Goal: Use online tool/utility: Utilize a website feature to perform a specific function

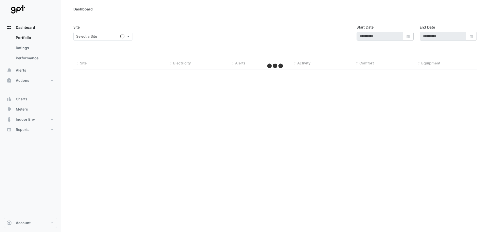
type input "**********"
select select "**"
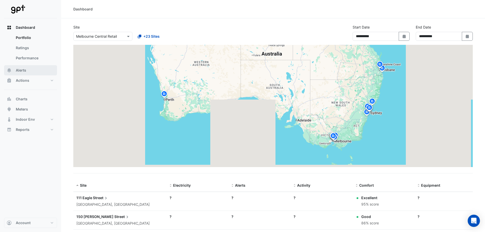
click at [23, 70] on span "Alerts" at bounding box center [21, 70] width 10 height 5
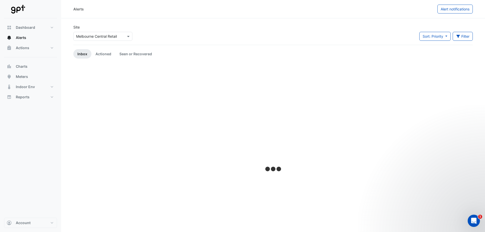
click at [102, 33] on div "Select a Site × [GEOGRAPHIC_DATA] Central Retail" at bounding box center [102, 36] width 59 height 9
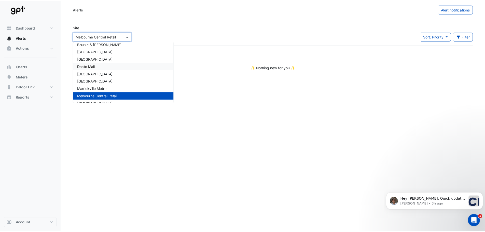
scroll to position [69, 0]
click at [98, 82] on span "[GEOGRAPHIC_DATA]" at bounding box center [96, 81] width 36 height 4
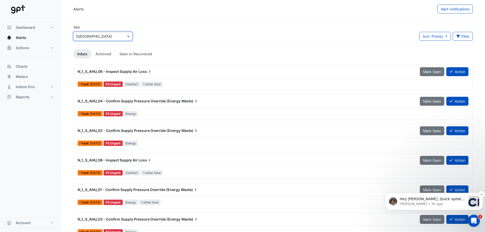
click at [434, 202] on p "[PERSON_NAME] • 3h ago" at bounding box center [433, 204] width 66 height 5
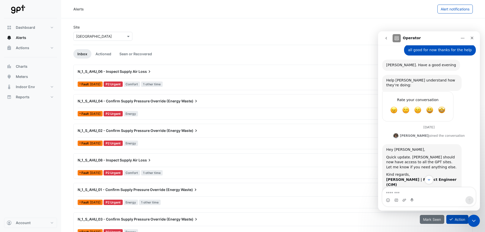
scroll to position [232, 0]
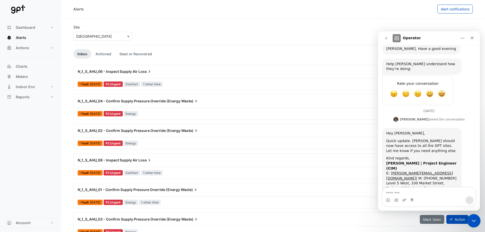
click at [475, 220] on icon "Close Intercom Messenger" at bounding box center [473, 220] width 6 height 6
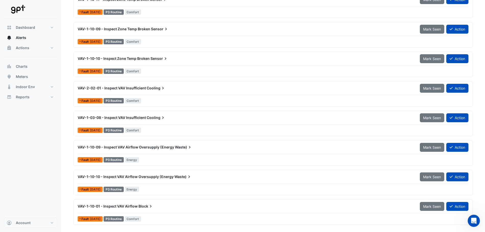
scroll to position [841, 0]
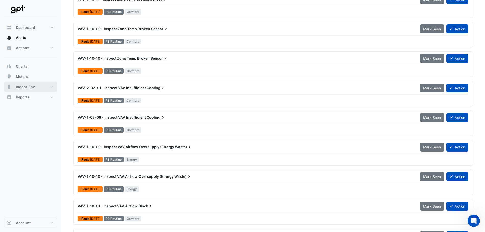
click at [38, 86] on button "Indoor Env" at bounding box center [30, 87] width 53 height 10
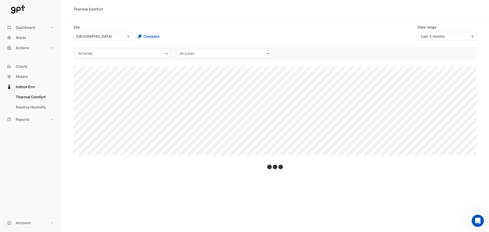
click at [93, 38] on input "text" at bounding box center [97, 36] width 43 height 5
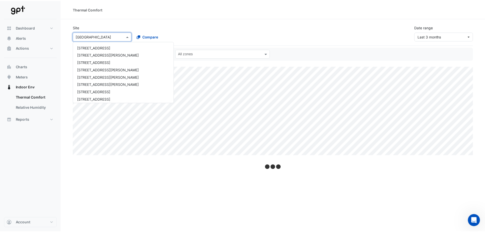
scroll to position [105, 0]
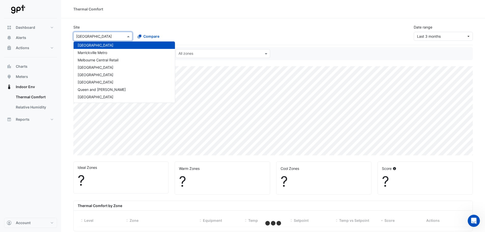
click at [202, 13] on div "Thermal Comfort" at bounding box center [273, 9] width 424 height 18
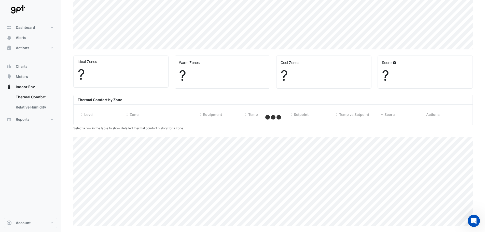
select select "**"
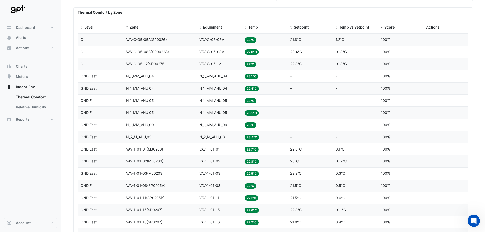
scroll to position [127, 0]
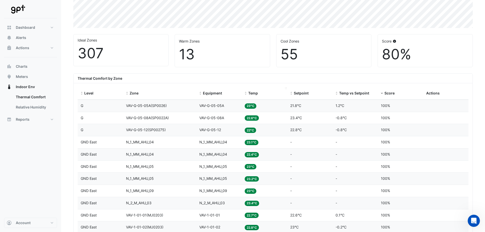
click at [253, 91] on div "Temp" at bounding box center [264, 93] width 39 height 6
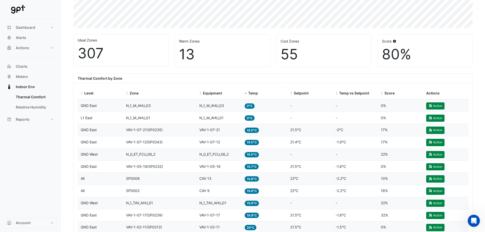
click at [250, 94] on span "Temp" at bounding box center [253, 93] width 10 height 4
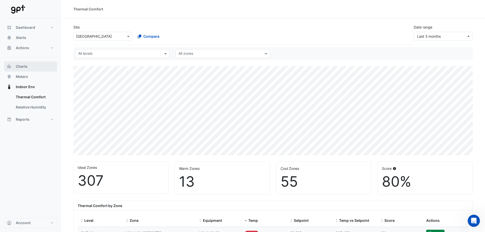
click at [24, 66] on span "Charts" at bounding box center [22, 66] width 12 height 5
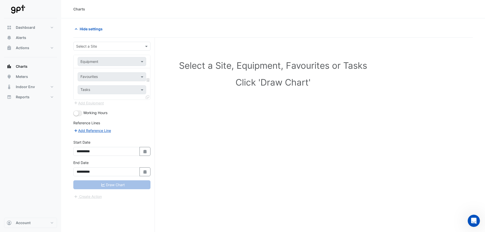
click at [85, 47] on input "text" at bounding box center [106, 46] width 61 height 5
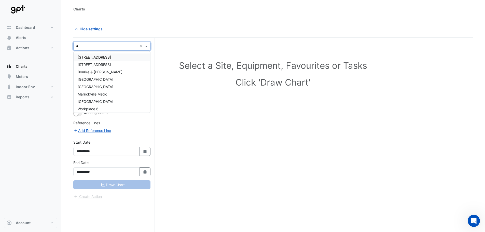
type input "**"
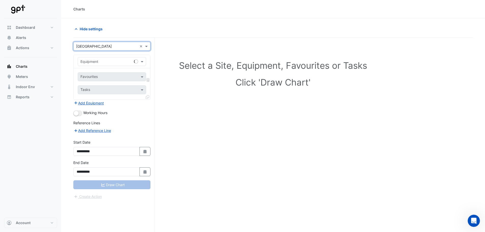
click at [107, 61] on input "text" at bounding box center [107, 61] width 53 height 5
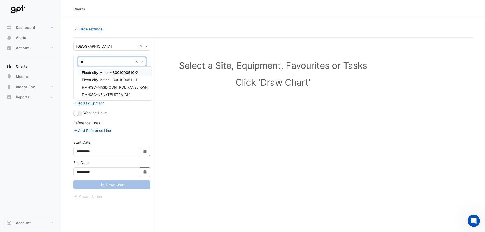
type input "***"
click at [109, 71] on span "Electricity Meter - 8001000510-2" at bounding box center [110, 72] width 56 height 4
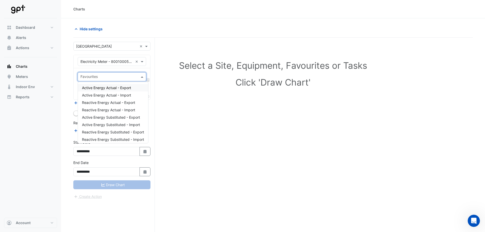
click at [106, 75] on input "text" at bounding box center [109, 77] width 57 height 5
click at [112, 89] on span "Active Energy Actual - Export" at bounding box center [106, 88] width 49 height 4
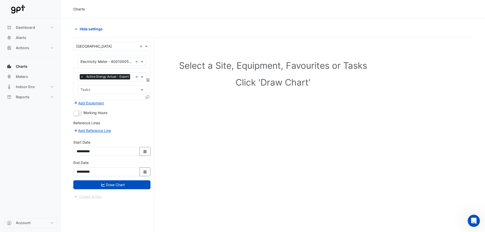
click at [148, 99] on icon at bounding box center [148, 97] width 4 height 4
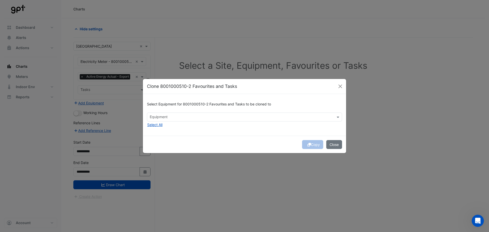
click at [226, 115] on input "text" at bounding box center [242, 117] width 184 height 5
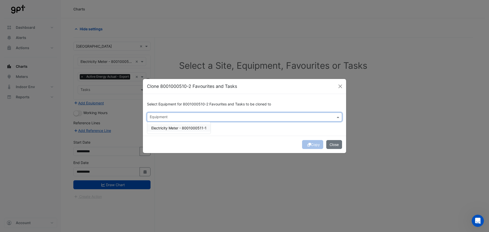
click at [179, 127] on span "Electricity Meter - 8001000511-1" at bounding box center [178, 128] width 55 height 4
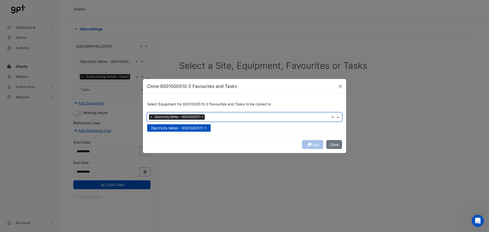
click at [247, 131] on div "Select Equipment for 8001000510-2 Favourites and Tasks to be cloned to Equipmen…" at bounding box center [244, 115] width 203 height 42
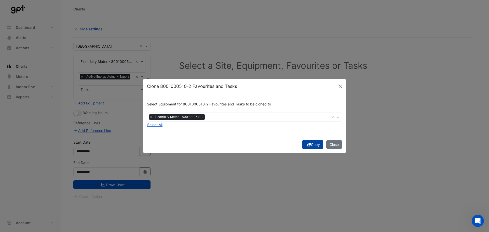
click at [316, 146] on button "Copy" at bounding box center [312, 144] width 21 height 9
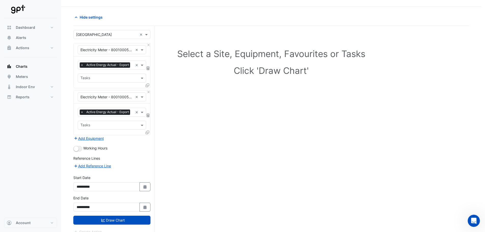
scroll to position [30, 0]
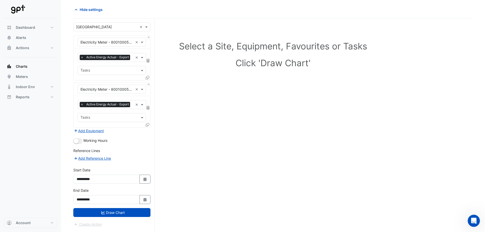
click at [128, 216] on button "Draw Chart" at bounding box center [111, 212] width 77 height 9
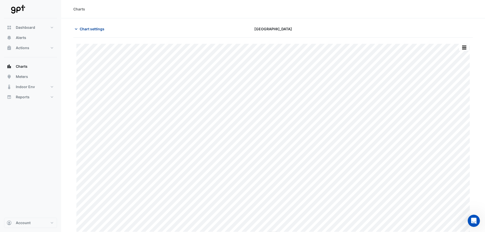
click at [95, 29] on span "Chart settings" at bounding box center [92, 28] width 25 height 5
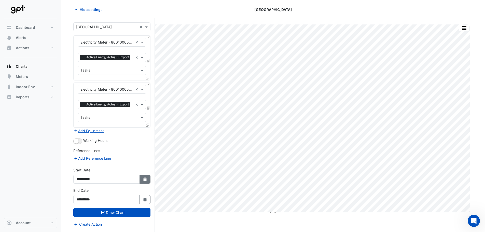
scroll to position [30, 0]
click at [146, 200] on icon "button" at bounding box center [144, 200] width 3 height 4
select select "*"
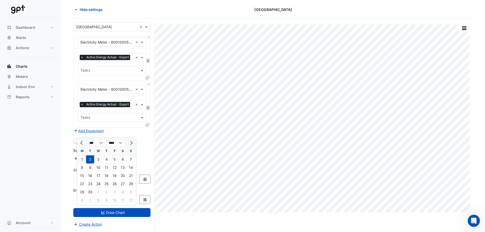
click at [80, 155] on div "1" at bounding box center [82, 159] width 8 height 8
type input "**********"
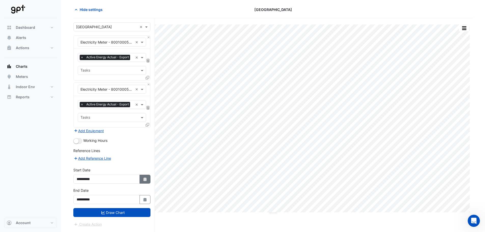
click at [146, 180] on icon "Select Date" at bounding box center [145, 180] width 5 height 4
select select "*"
select select "****"
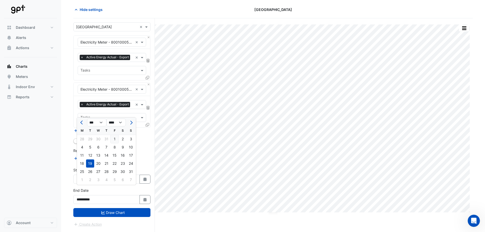
click at [118, 135] on div "1" at bounding box center [115, 139] width 8 height 8
type input "**********"
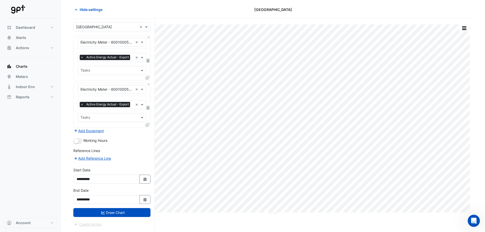
drag, startPoint x: 144, startPoint y: 199, endPoint x: 139, endPoint y: 192, distance: 9.3
click at [144, 200] on icon "button" at bounding box center [144, 200] width 3 height 4
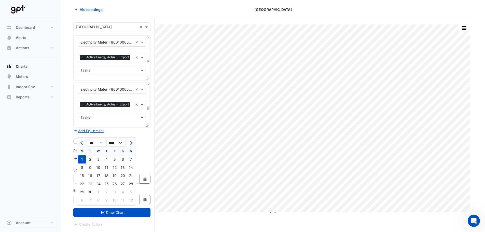
click at [83, 141] on span "Previous month" at bounding box center [82, 143] width 4 height 4
select select "*"
click at [131, 188] on div "31" at bounding box center [131, 192] width 8 height 8
type input "**********"
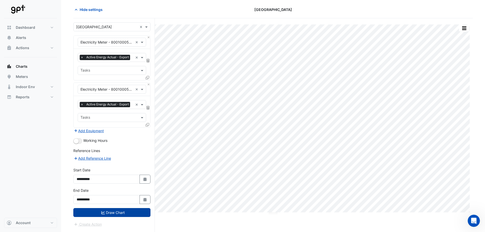
click at [132, 215] on button "Draw Chart" at bounding box center [111, 212] width 77 height 9
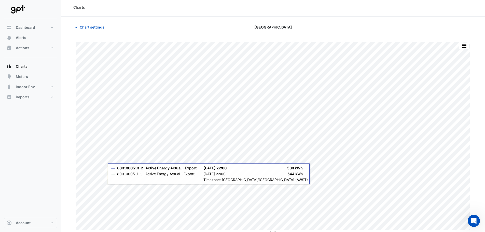
scroll to position [2, 0]
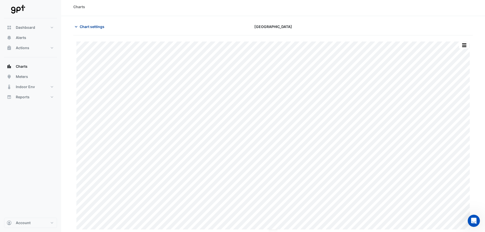
click at [92, 30] on button "Chart settings" at bounding box center [90, 26] width 34 height 9
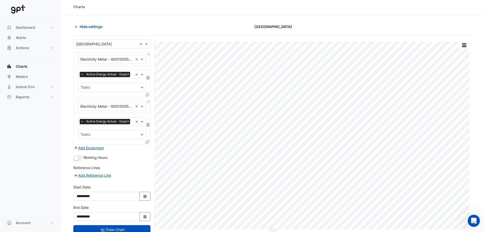
click at [94, 151] on button "Add Equipment" at bounding box center [88, 148] width 31 height 6
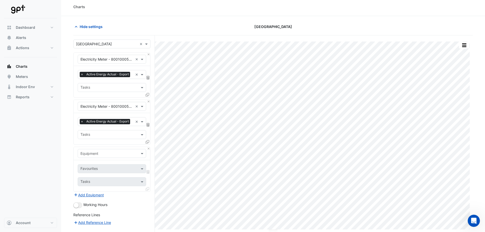
click at [96, 156] on input "text" at bounding box center [107, 153] width 53 height 5
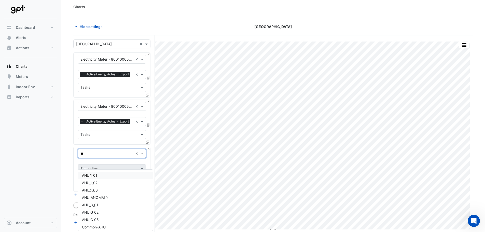
type input "***"
click at [103, 176] on div "AHU_1_01" at bounding box center [115, 175] width 75 height 7
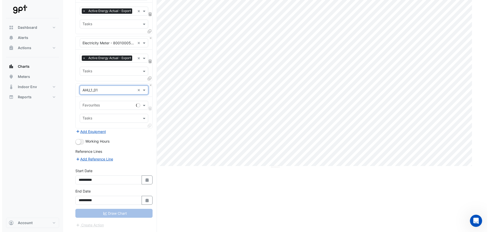
scroll to position [77, 0]
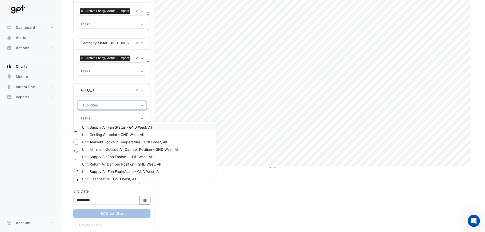
click at [99, 104] on input "text" at bounding box center [109, 105] width 57 height 5
click at [103, 125] on span "Unit Supply Air Fan Status - GND West, All" at bounding box center [117, 127] width 70 height 4
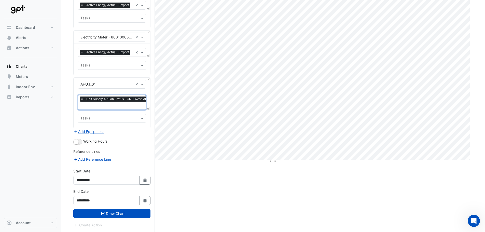
click at [147, 127] on icon at bounding box center [148, 126] width 4 height 4
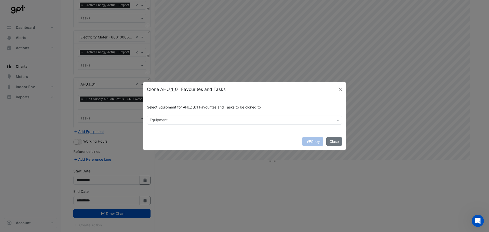
drag, startPoint x: 179, startPoint y: 120, endPoint x: 176, endPoint y: 124, distance: 4.6
click at [178, 120] on input "text" at bounding box center [242, 120] width 184 height 5
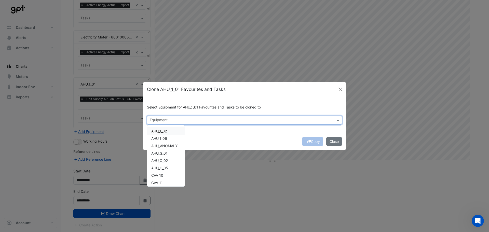
click at [170, 132] on div "AHU_1_02" at bounding box center [165, 130] width 37 height 7
click at [167, 139] on span "AHU_1_06" at bounding box center [159, 138] width 16 height 4
click at [167, 145] on span "AHU_ANOMALY" at bounding box center [164, 146] width 26 height 4
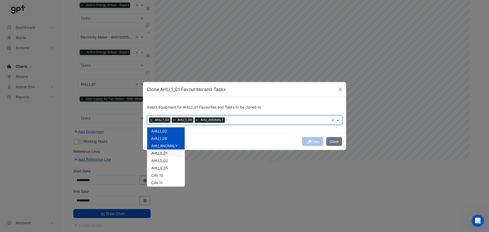
click at [165, 154] on span "AHU_G_01" at bounding box center [159, 153] width 16 height 4
drag, startPoint x: 164, startPoint y: 158, endPoint x: 163, endPoint y: 164, distance: 5.9
click at [164, 158] on div "AHU_G_02" at bounding box center [165, 160] width 37 height 7
click at [164, 165] on div "AHU_G_05" at bounding box center [165, 167] width 37 height 7
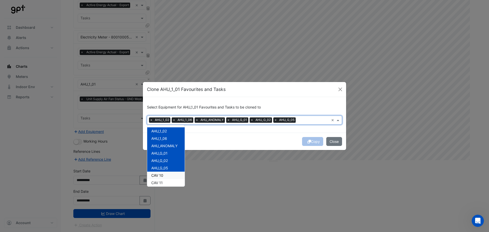
click at [163, 173] on div "CAV 10" at bounding box center [165, 175] width 37 height 7
click at [161, 182] on span "CAV 11" at bounding box center [156, 183] width 11 height 4
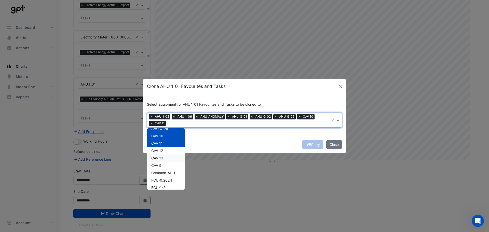
scroll to position [51, 0]
click at [159, 146] on div "CAV 13" at bounding box center [165, 149] width 37 height 7
click at [160, 143] on span "CAV 12" at bounding box center [157, 142] width 12 height 4
click at [159, 156] on span "CAV 9" at bounding box center [156, 157] width 10 height 4
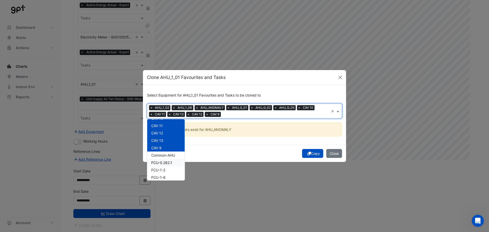
click at [159, 164] on span "FCU-0.262.1" at bounding box center [161, 163] width 21 height 4
click at [160, 154] on span "Common-AHU" at bounding box center [163, 155] width 24 height 4
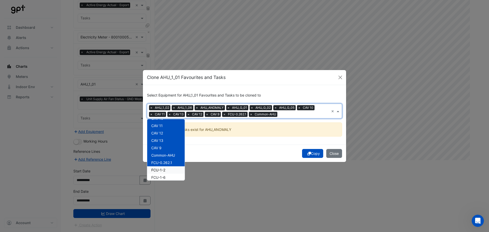
click at [159, 169] on span "FCU-1-2" at bounding box center [158, 170] width 14 height 4
drag, startPoint x: 158, startPoint y: 177, endPoint x: 161, endPoint y: 169, distance: 7.9
click at [158, 177] on span "FCU-1-6" at bounding box center [158, 177] width 14 height 4
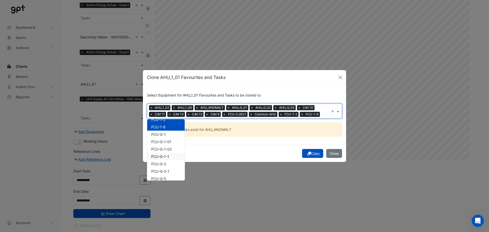
scroll to position [102, 0]
click at [161, 135] on span "FCU-G-1" at bounding box center [158, 134] width 15 height 4
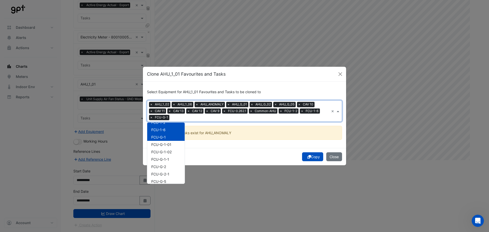
click at [161, 144] on span "FCU-G-1-01" at bounding box center [161, 144] width 20 height 4
click at [161, 152] on span "FCU-G-1-02" at bounding box center [161, 152] width 20 height 4
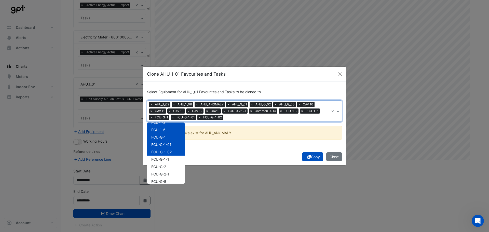
click at [160, 157] on span "FCU-G-1-1" at bounding box center [160, 159] width 18 height 4
click at [160, 166] on span "FCU-G-2" at bounding box center [158, 167] width 15 height 4
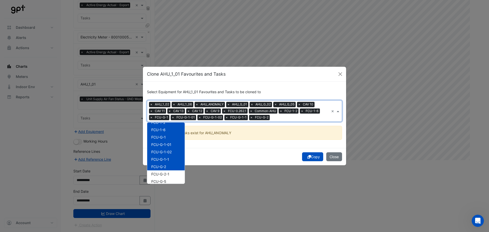
click at [159, 171] on div "FCU-G-2-1" at bounding box center [165, 173] width 37 height 7
click at [159, 182] on span "FCU-G-5" at bounding box center [158, 181] width 15 height 4
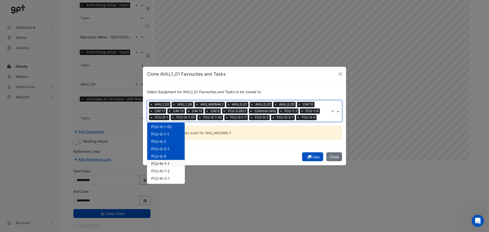
scroll to position [127, 0]
click at [163, 161] on span "FCU-N-1-1" at bounding box center [160, 163] width 18 height 4
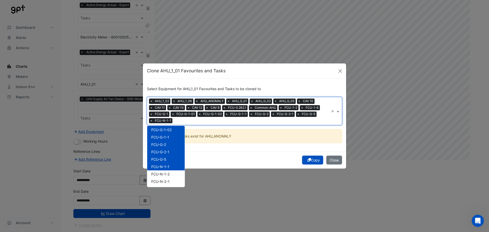
drag, startPoint x: 162, startPoint y: 170, endPoint x: 162, endPoint y: 174, distance: 3.1
click at [162, 171] on div "FCU-N-1-2" at bounding box center [165, 173] width 37 height 7
click at [161, 180] on span "FCU-N-2-1" at bounding box center [160, 181] width 18 height 4
click at [164, 167] on div "FCU-N-2-2" at bounding box center [165, 163] width 37 height 7
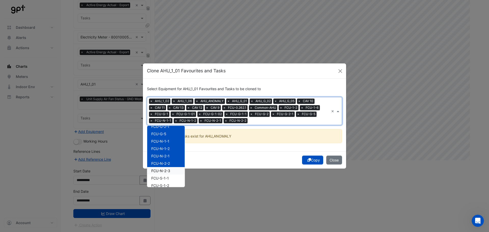
click at [164, 172] on span "FCU-N-2-3" at bounding box center [160, 171] width 19 height 4
click at [162, 180] on span "FCU-S-1-1" at bounding box center [160, 178] width 18 height 4
click at [161, 184] on span "FCU-S-1-2" at bounding box center [160, 185] width 18 height 4
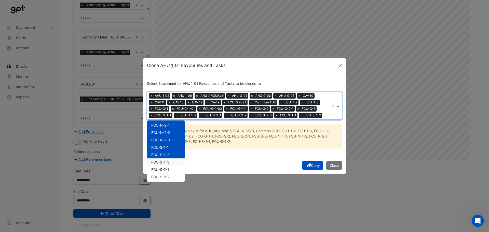
click at [171, 163] on div "FCU-S-1-3" at bounding box center [165, 161] width 37 height 7
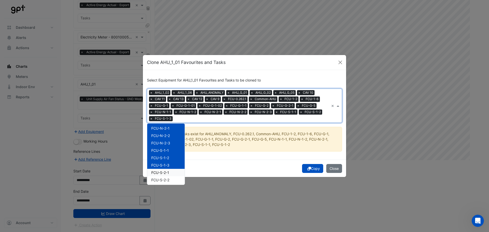
click at [170, 170] on div "FCU-S-2-1" at bounding box center [165, 172] width 37 height 7
click at [236, 167] on div "Copy Close" at bounding box center [244, 168] width 203 height 17
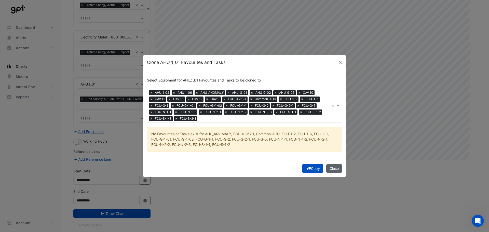
click at [339, 169] on button "Close" at bounding box center [334, 168] width 16 height 9
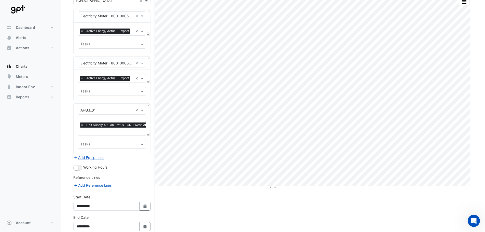
scroll to position [0, 0]
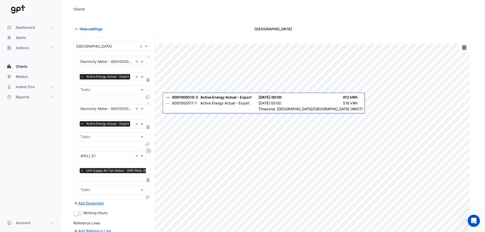
click at [149, 153] on button "Close" at bounding box center [148, 150] width 3 height 3
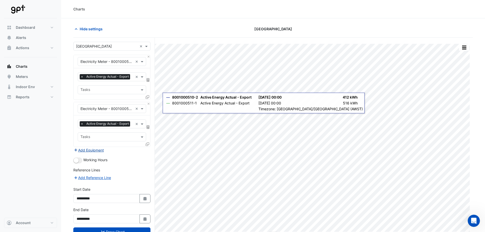
click at [102, 153] on button "Add Equipment" at bounding box center [88, 150] width 31 height 6
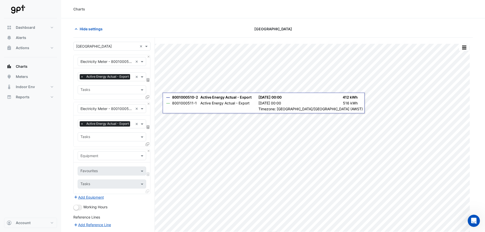
click at [98, 159] on input "text" at bounding box center [107, 155] width 53 height 5
type input "**"
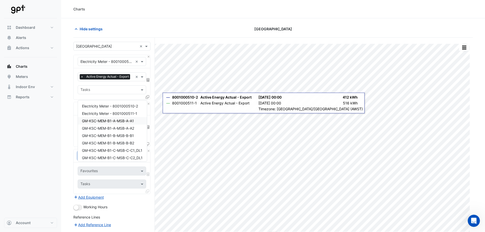
click at [99, 121] on span "GM-KSC-MEM-B1-A-MSB-A-A1" at bounding box center [108, 121] width 52 height 4
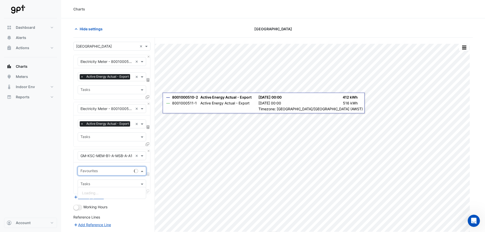
click at [111, 174] on input "text" at bounding box center [106, 171] width 51 height 5
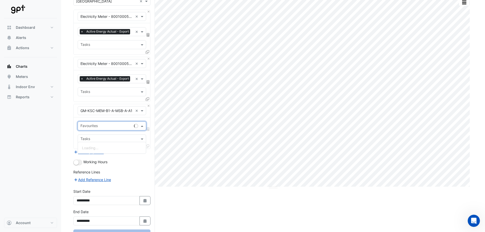
scroll to position [51, 0]
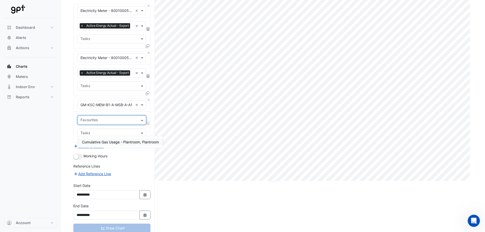
click at [109, 108] on input "text" at bounding box center [107, 104] width 53 height 5
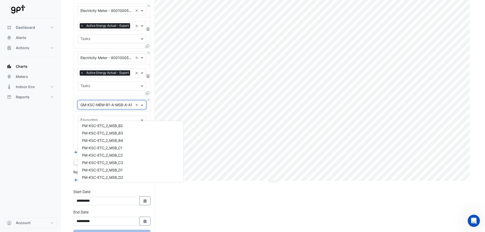
scroll to position [4715, 0]
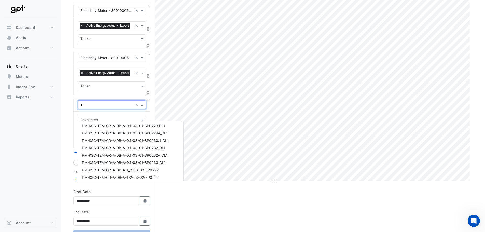
type input "**"
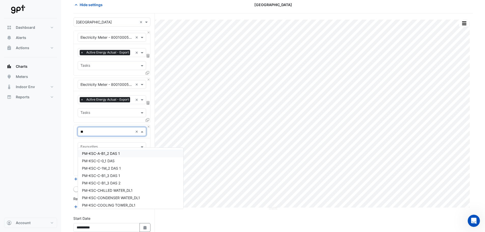
scroll to position [0, 0]
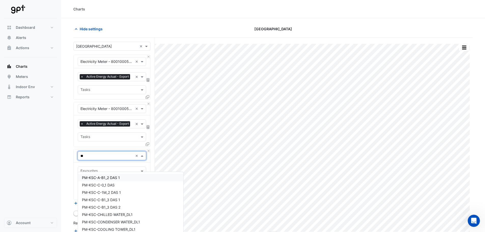
click at [101, 177] on span "PM-KSC-A-B1_2 DAS 1" at bounding box center [101, 178] width 38 height 4
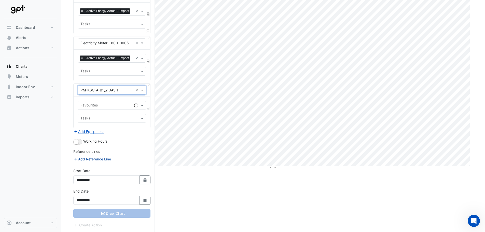
scroll to position [77, 0]
click at [96, 106] on input "text" at bounding box center [109, 105] width 57 height 5
click at [101, 89] on input "text" at bounding box center [107, 90] width 53 height 5
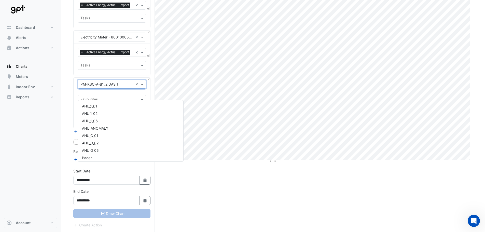
scroll to position [4509, 0]
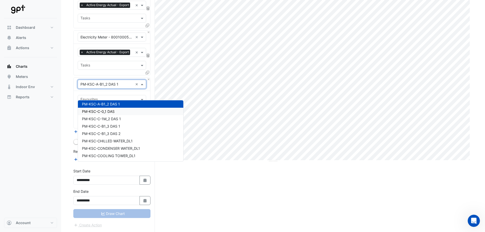
click at [100, 109] on span "PM-KSC-C-0_1 DAS" at bounding box center [98, 111] width 33 height 4
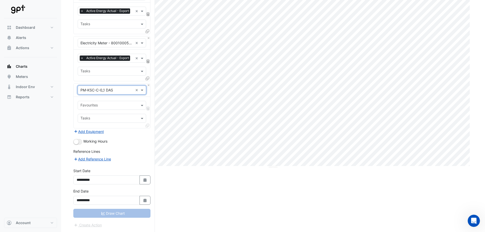
click at [100, 104] on input "text" at bounding box center [109, 105] width 57 height 5
click at [104, 89] on input "text" at bounding box center [107, 90] width 53 height 5
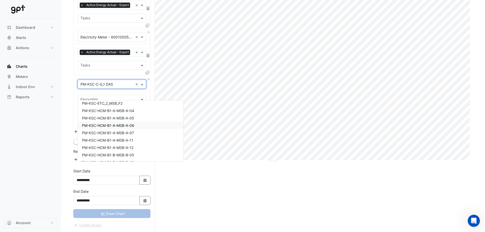
scroll to position [4720, 0]
click at [99, 127] on span "PM-KSC-HCM-B1-B-MSB-B-05" at bounding box center [108, 129] width 52 height 4
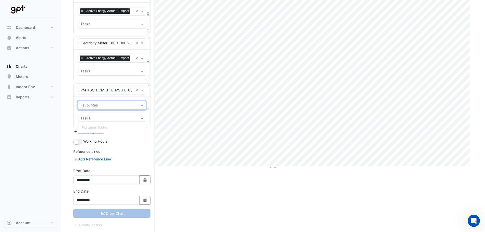
click at [101, 106] on input "text" at bounding box center [109, 105] width 57 height 5
click at [103, 88] on input "text" at bounding box center [107, 90] width 53 height 5
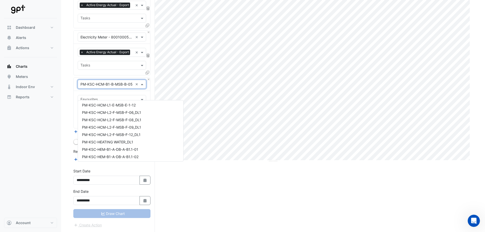
scroll to position [5000, 0]
click at [111, 141] on div "PM-KSC-HEM-B1-A-MSB-A-05-02" at bounding box center [130, 144] width 105 height 7
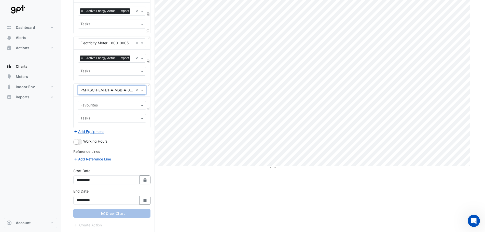
click at [106, 102] on div "Favourites" at bounding box center [108, 105] width 60 height 8
click at [218, 176] on div "Split by Equip Split All Print Save as JPEG Save as PNG Pivot Data Table Export…" at bounding box center [273, 102] width 400 height 260
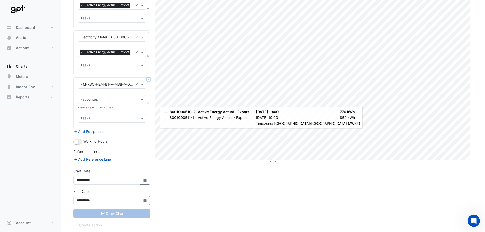
click at [150, 81] on button "Close" at bounding box center [148, 79] width 3 height 3
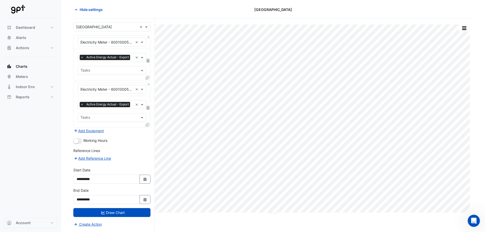
click at [281, 215] on div "Split by Equip Split All Print Save as JPEG Save as PNG Pivot Data Table Export…" at bounding box center [273, 125] width 400 height 214
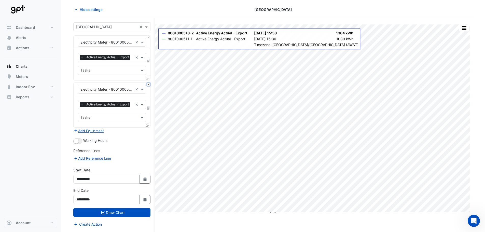
click at [148, 83] on button "Close" at bounding box center [148, 84] width 3 height 3
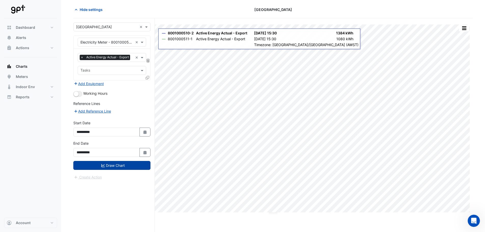
click at [136, 170] on button "Draw Chart" at bounding box center [111, 165] width 77 height 9
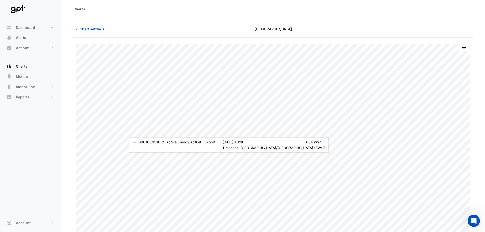
scroll to position [2, 0]
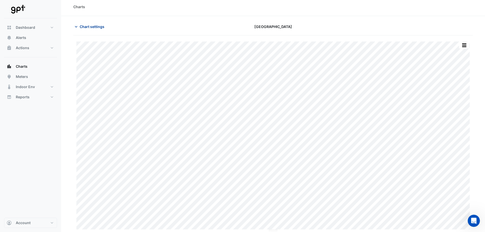
click at [99, 29] on span "Chart settings" at bounding box center [92, 26] width 25 height 5
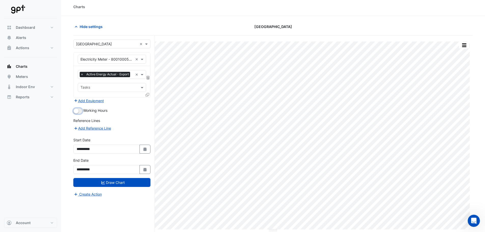
click at [80, 114] on button "button" at bounding box center [77, 111] width 9 height 6
click at [111, 187] on button "Draw Chart" at bounding box center [111, 182] width 77 height 9
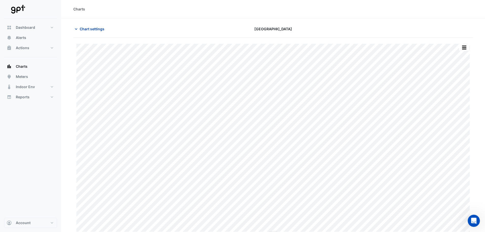
click at [90, 28] on span "Chart settings" at bounding box center [92, 28] width 25 height 5
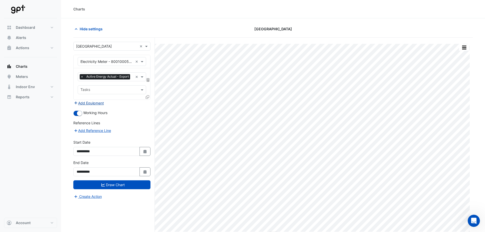
click at [92, 106] on button "Add Equipment" at bounding box center [88, 103] width 31 height 6
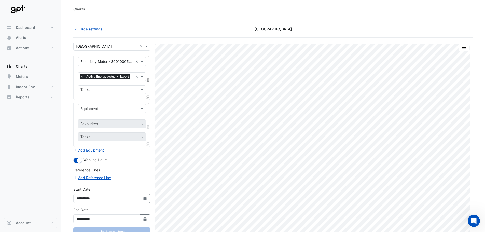
click at [94, 112] on input "text" at bounding box center [107, 108] width 53 height 5
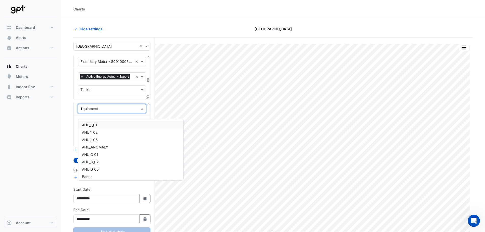
type input "**"
click at [94, 125] on span "CH-N-2-01" at bounding box center [91, 125] width 19 height 4
click at [98, 127] on input "text" at bounding box center [109, 124] width 57 height 5
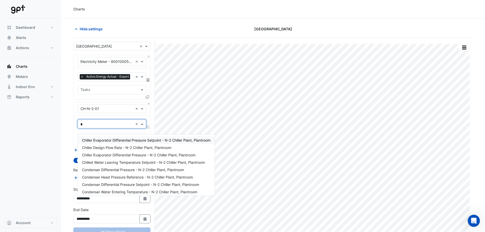
type input "**"
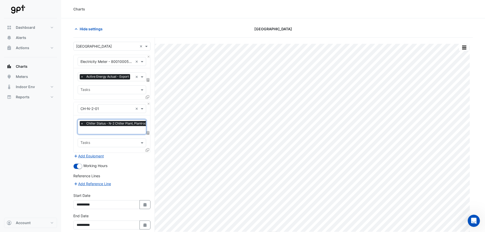
click at [148, 152] on icon at bounding box center [148, 150] width 4 height 4
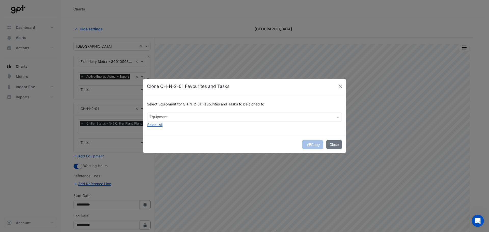
click at [160, 126] on button "Select All" at bounding box center [155, 125] width 16 height 6
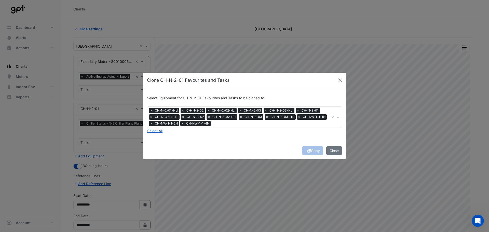
click at [201, 131] on div "Select Equipment for CH-N-2-01 Favourites and Tasks to be cloned to Equipment ×…" at bounding box center [244, 115] width 203 height 54
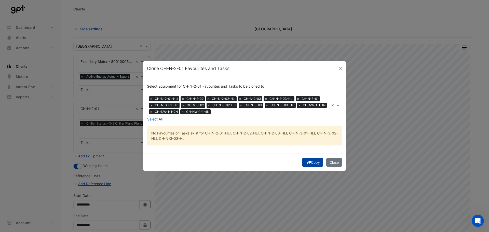
click at [316, 159] on button "Copy" at bounding box center [312, 162] width 21 height 9
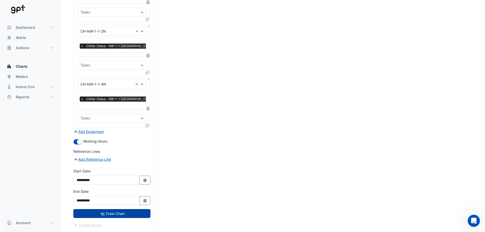
click at [107, 213] on button "Draw Chart" at bounding box center [111, 213] width 77 height 9
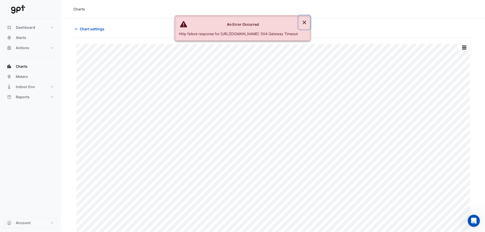
drag, startPoint x: 343, startPoint y: 22, endPoint x: 322, endPoint y: 27, distance: 21.9
click at [310, 22] on button "Close" at bounding box center [305, 23] width 12 height 14
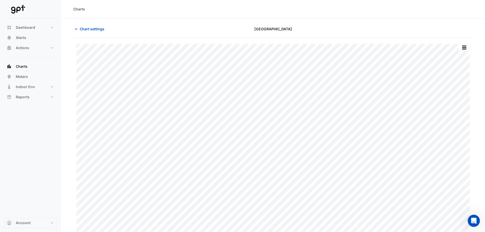
scroll to position [2, 0]
click at [89, 27] on span "Chart settings" at bounding box center [92, 26] width 25 height 5
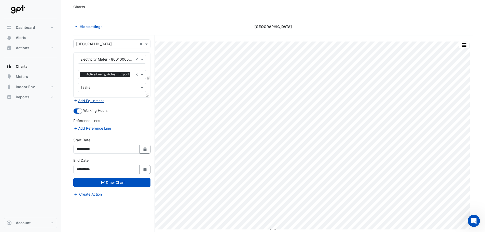
click at [88, 104] on button "Add Equipment" at bounding box center [88, 101] width 31 height 6
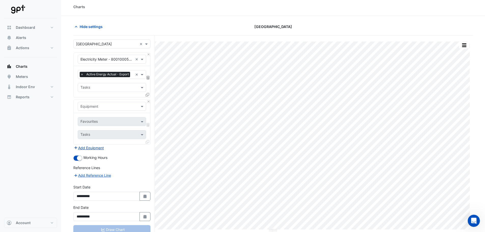
click at [91, 109] on input "text" at bounding box center [107, 106] width 53 height 5
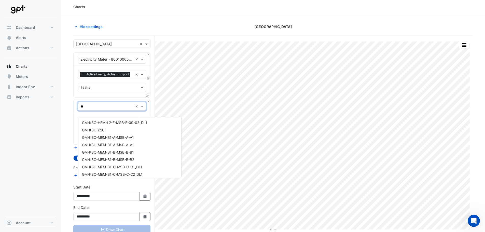
scroll to position [433, 0]
type input "*"
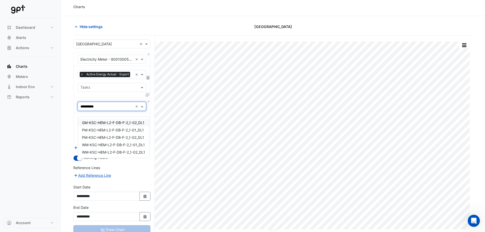
scroll to position [0, 0]
type input "**********"
click at [105, 124] on span "GM-KSC-HEM-L2-F-DB-F-2_1-02_DL1" at bounding box center [113, 123] width 62 height 4
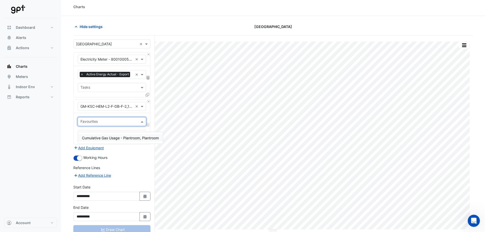
click at [102, 125] on input "text" at bounding box center [109, 121] width 57 height 5
click at [99, 137] on span "Cumulative Gas Usage - Plantroom, Plantroom" at bounding box center [120, 138] width 77 height 4
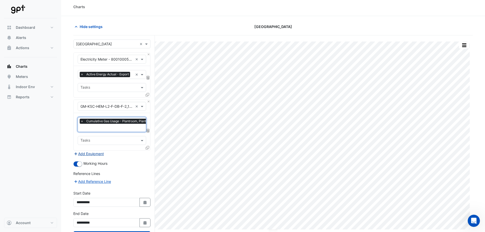
click at [90, 157] on button "Add Equipment" at bounding box center [88, 154] width 31 height 6
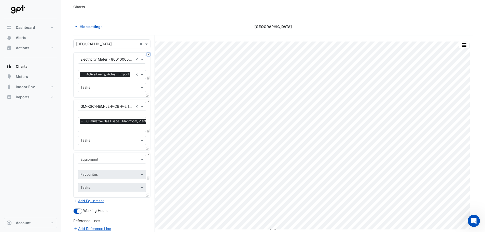
click at [149, 55] on button "Close" at bounding box center [148, 54] width 3 height 3
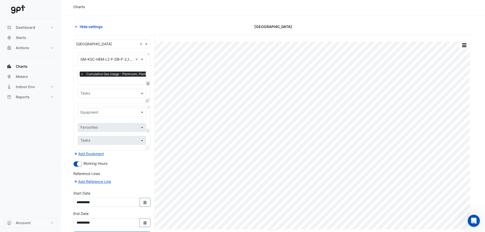
scroll to position [24, 0]
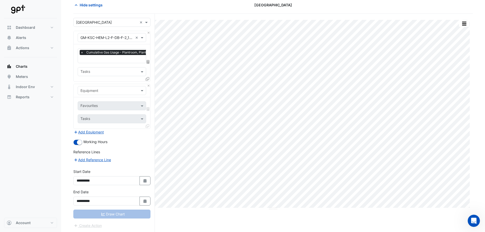
click at [101, 213] on div "Draw Chart" at bounding box center [111, 214] width 77 height 9
click at [149, 85] on button "Close" at bounding box center [148, 85] width 3 height 3
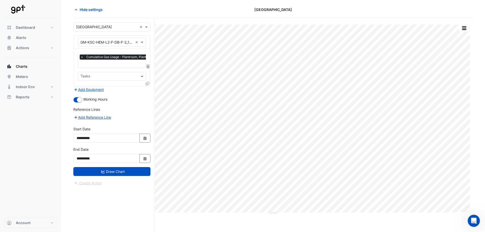
click at [102, 177] on form "**********" at bounding box center [111, 104] width 77 height 164
click at [103, 171] on icon "submit" at bounding box center [103, 172] width 4 height 4
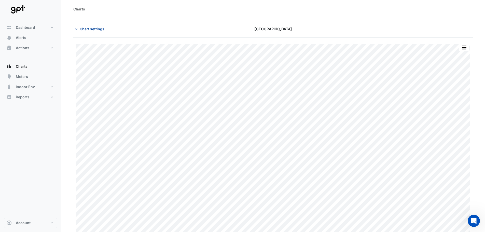
click at [94, 32] on button "Chart settings" at bounding box center [90, 28] width 34 height 9
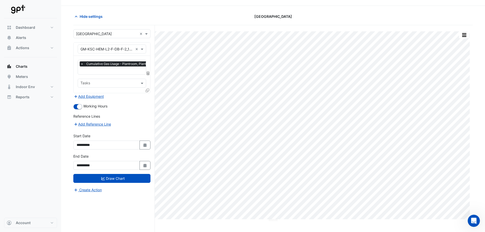
scroll to position [19, 0]
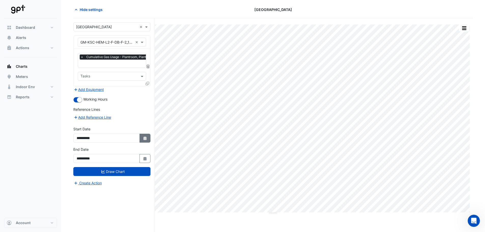
click at [144, 139] on icon "Select Date" at bounding box center [145, 139] width 5 height 4
select select "*"
select select "****"
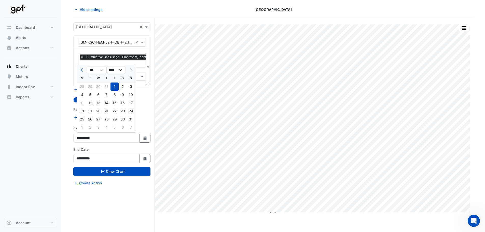
click at [84, 68] on button "Previous month" at bounding box center [82, 70] width 6 height 8
select select "*"
click at [127, 86] on div "31" at bounding box center [123, 87] width 8 height 8
type input "**********"
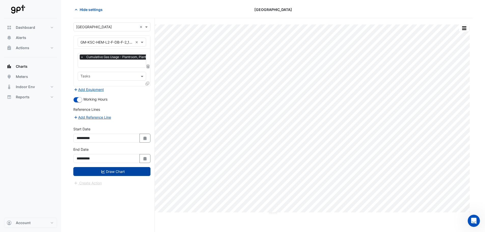
click at [127, 169] on button "Draw Chart" at bounding box center [111, 171] width 77 height 9
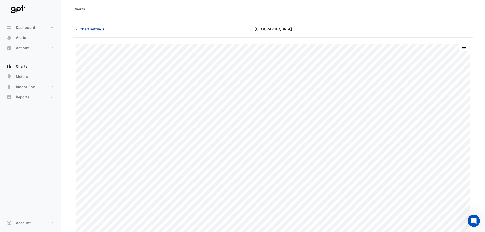
click at [91, 28] on span "Chart settings" at bounding box center [92, 28] width 25 height 5
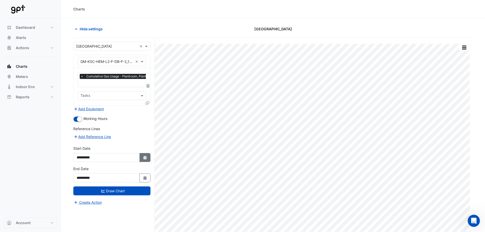
click at [142, 155] on button "Select Date" at bounding box center [145, 157] width 11 height 9
select select "*"
select select "****"
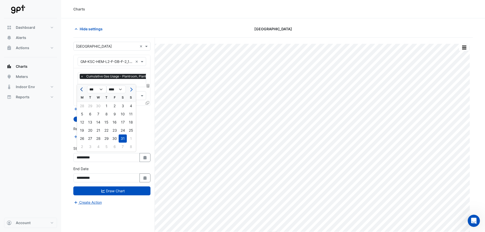
click at [85, 89] on button "Previous month" at bounding box center [82, 89] width 6 height 8
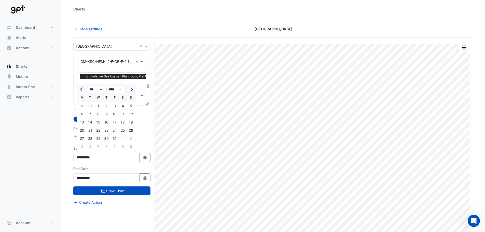
select select "**"
select select "****"
click at [132, 108] on div "1" at bounding box center [131, 106] width 8 height 8
type input "**********"
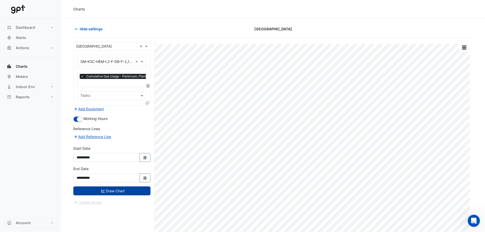
click at [128, 192] on button "Draw Chart" at bounding box center [111, 190] width 77 height 9
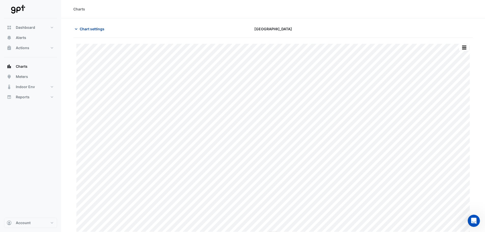
click at [95, 31] on span "Chart settings" at bounding box center [92, 28] width 25 height 5
